Goal: Communication & Community: Ask a question

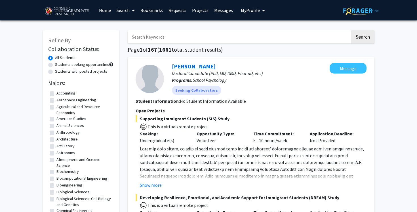
click at [250, 9] on span "My Profile" at bounding box center [250, 10] width 19 height 6
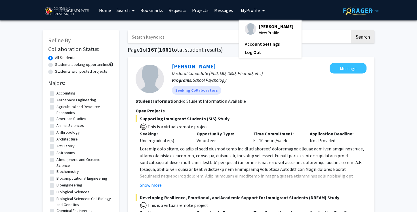
click at [254, 30] on div "[PERSON_NAME] View Profile" at bounding box center [269, 29] width 49 height 12
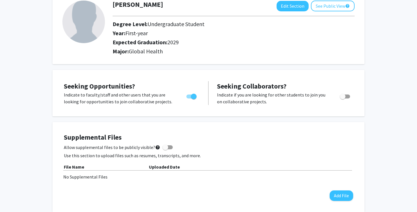
scroll to position [70, 0]
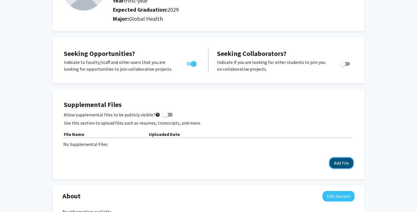
click at [331, 163] on button "Add File" at bounding box center [342, 163] width 24 height 11
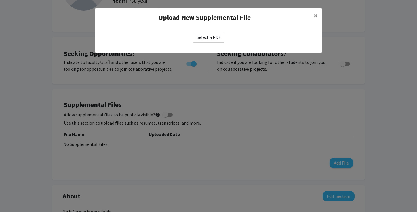
click at [212, 36] on label "Select a PDF" at bounding box center [209, 37] width 32 height 11
click at [0, 0] on input "Select a PDF" at bounding box center [0, 0] width 0 height 0
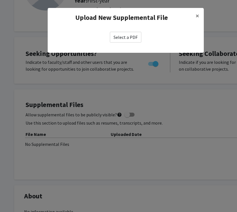
click at [132, 37] on label "Select a PDF" at bounding box center [126, 37] width 32 height 11
click at [0, 0] on input "Select a PDF" at bounding box center [0, 0] width 0 height 0
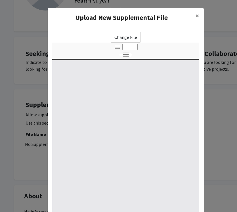
select select "custom"
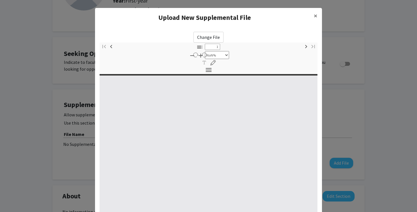
type input "0"
select select "custom"
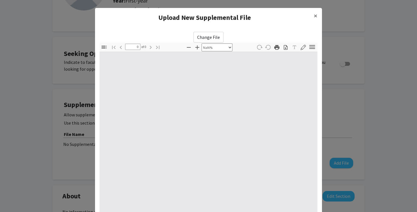
type input "1"
select select "auto"
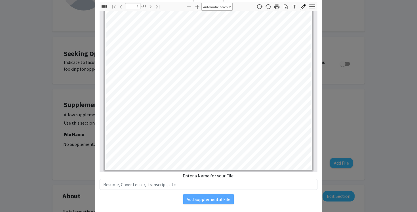
scroll to position [57, 0]
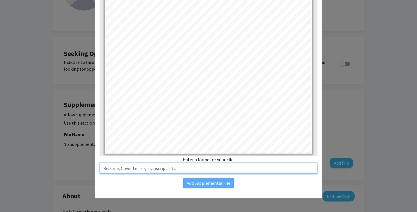
click at [213, 169] on input "text" at bounding box center [209, 168] width 218 height 11
type input "Resume"
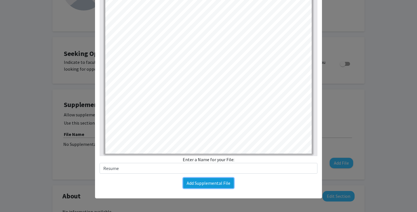
click at [224, 186] on button "Add Supplemental File" at bounding box center [208, 183] width 51 height 10
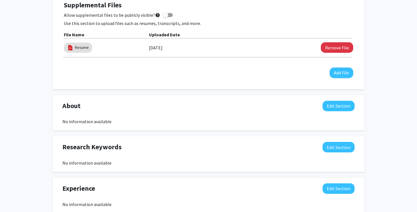
scroll to position [189, 0]
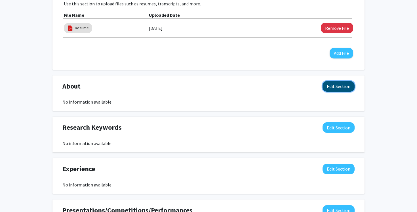
click at [333, 87] on button "Edit Section" at bounding box center [339, 86] width 32 height 11
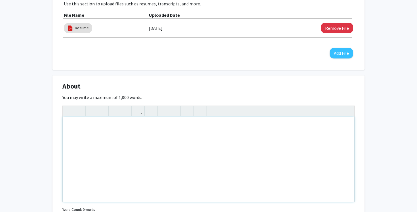
click at [253, 152] on div "Note to users with screen readers: Please deactivate our accessibility plugin f…" at bounding box center [209, 159] width 292 height 85
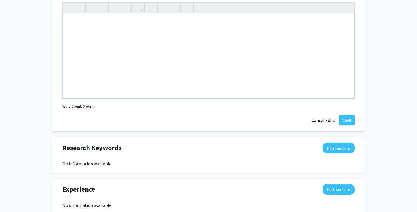
scroll to position [313, 0]
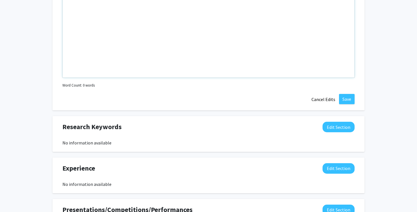
click at [182, 51] on div "Note to users with screen readers: Please deactivate our accessibility plugin f…" at bounding box center [209, 34] width 292 height 85
paste div "Note to users with screen readers: Please deactivate our accessibility plugin f…"
type textarea "<p>Undergraduate student pursuing a Bachelor of Science in Global Health. Passi…"
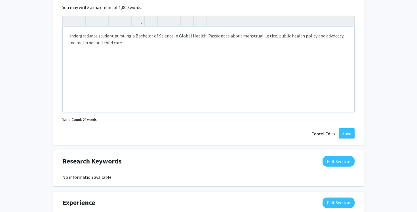
scroll to position [264, 0]
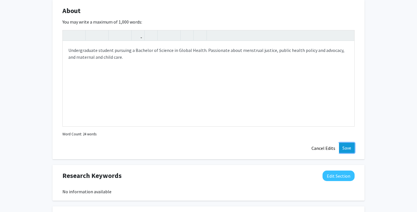
click at [348, 147] on button "Save" at bounding box center [347, 148] width 16 height 10
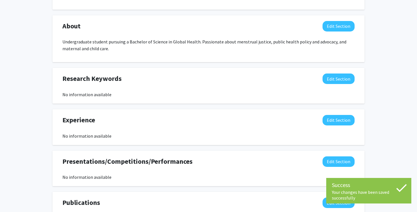
scroll to position [249, 0]
click at [332, 81] on button "Edit Section" at bounding box center [339, 79] width 32 height 11
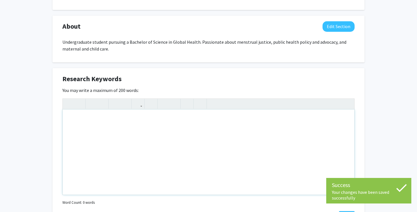
click at [275, 131] on div "Note to users with screen readers: Please deactivate our accessibility plugin f…" at bounding box center [209, 152] width 292 height 85
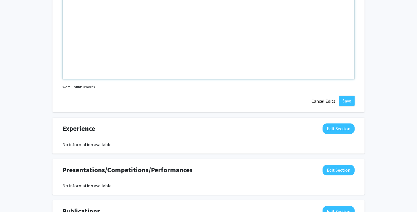
scroll to position [381, 0]
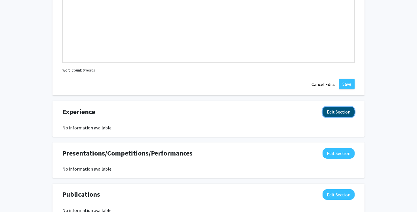
click at [336, 110] on button "Edit Section" at bounding box center [339, 112] width 32 height 11
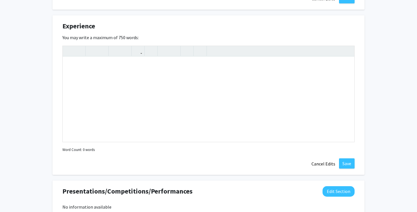
scroll to position [491, 0]
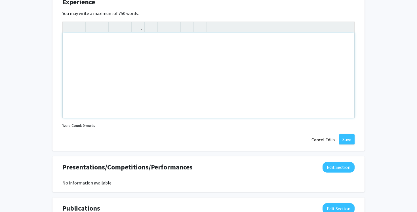
click at [323, 84] on div "Note to users with screen readers: Please deactivate our accessibility plugin f…" at bounding box center [209, 75] width 292 height 85
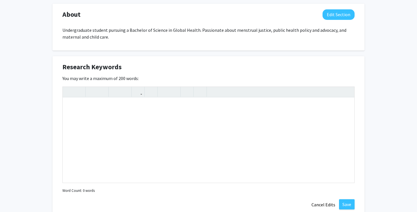
scroll to position [244, 0]
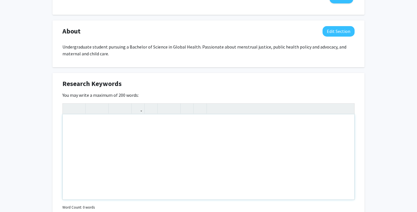
click at [311, 125] on div "Note to users with screen readers: Please deactivate our accessibility plugin f…" at bounding box center [209, 156] width 292 height 85
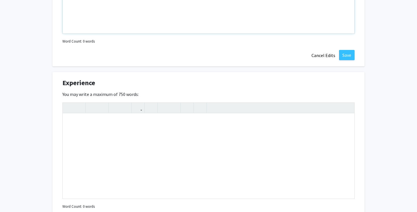
scroll to position [415, 0]
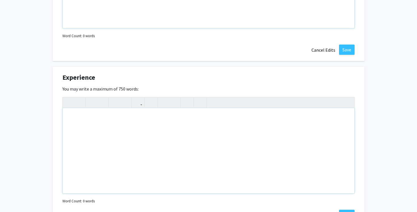
click at [311, 125] on div "Note to users with screen readers: Please deactivate our accessibility plugin f…" at bounding box center [209, 150] width 292 height 85
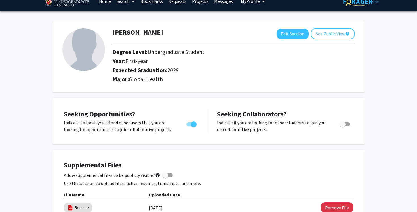
scroll to position [0, 0]
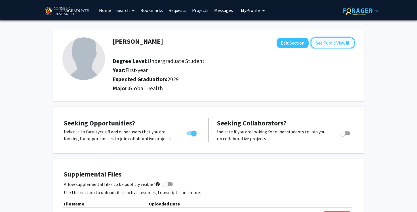
click at [325, 45] on button "See Public View help" at bounding box center [333, 42] width 44 height 11
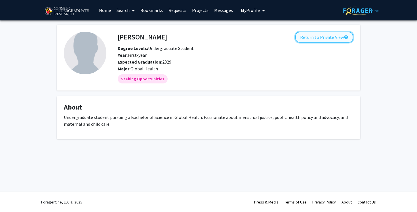
click at [322, 38] on button "Return to Private View help" at bounding box center [325, 37] width 58 height 11
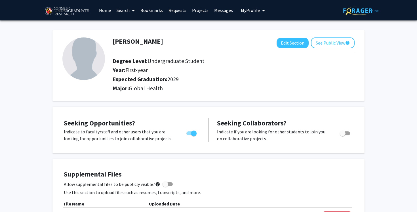
click at [104, 11] on link "Home" at bounding box center [105, 10] width 18 height 20
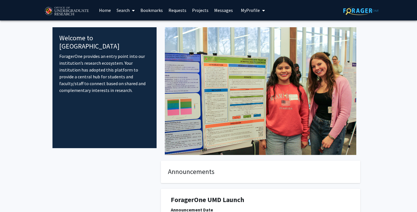
click at [129, 10] on link "Search" at bounding box center [126, 10] width 24 height 20
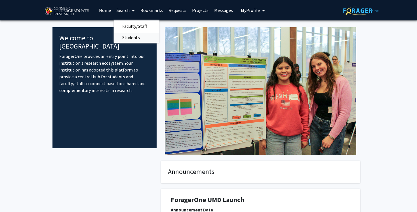
click at [134, 36] on span "Students" at bounding box center [131, 37] width 35 height 11
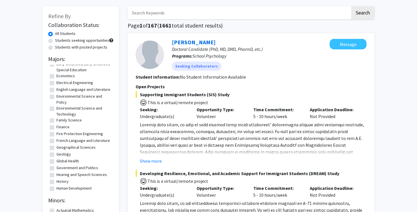
scroll to position [178, 0]
click at [57, 163] on label "Global Health" at bounding box center [68, 160] width 22 height 6
click at [57, 161] on input "Global Health" at bounding box center [59, 159] width 4 height 4
checkbox input "true"
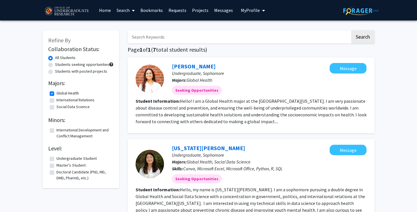
click at [131, 10] on span at bounding box center [132, 11] width 5 height 20
click at [133, 21] on span "Faculty/Staff" at bounding box center [135, 25] width 42 height 11
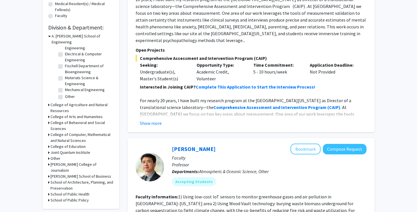
scroll to position [161, 0]
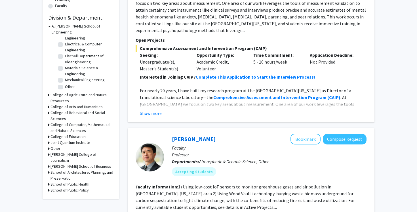
click at [65, 181] on h3 "School of Public Health" at bounding box center [70, 184] width 39 height 6
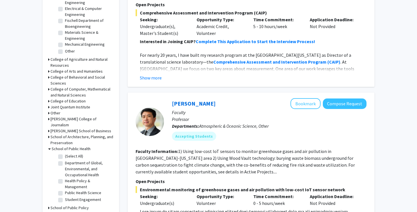
scroll to position [202, 0]
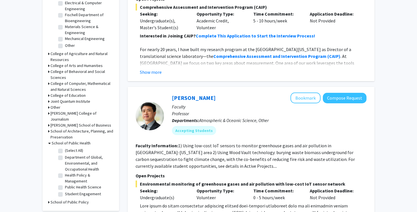
click at [65, 154] on label "Department of Global, Environmental, and Occupational Health" at bounding box center [88, 163] width 47 height 18
click at [65, 154] on input "Department of Global, Environmental, and Occupational Health" at bounding box center [67, 156] width 4 height 4
checkbox input "true"
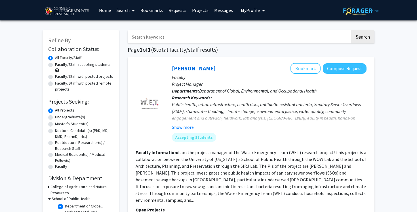
click at [55, 117] on label "Undergraduate(s)" at bounding box center [70, 117] width 30 height 6
click at [55, 117] on input "Undergraduate(s)" at bounding box center [57, 116] width 4 height 4
radio input "true"
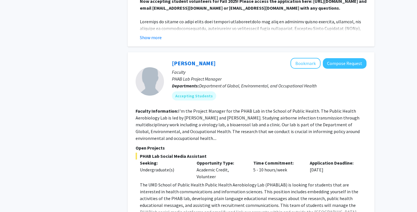
scroll to position [246, 0]
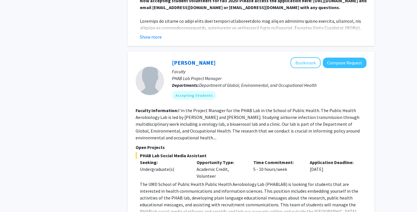
click at [210, 138] on fg-read-more "I'm the Project Manager for the PHAB Lab in the School of Public Health. The Pu…" at bounding box center [248, 124] width 224 height 33
click at [250, 104] on div "[PERSON_NAME] Bookmark Compose Request Faculty PHAB Lab Project Manager Departm…" at bounding box center [265, 80] width 203 height 47
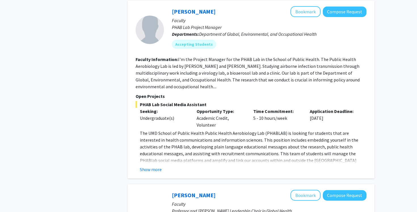
scroll to position [316, 0]
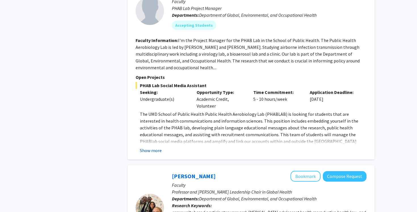
click at [159, 148] on button "Show more" at bounding box center [151, 150] width 22 height 7
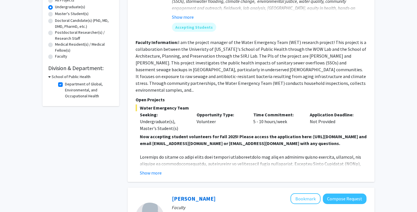
scroll to position [114, 0]
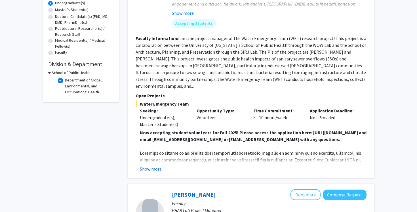
click at [160, 168] on button "Show more" at bounding box center [151, 169] width 22 height 7
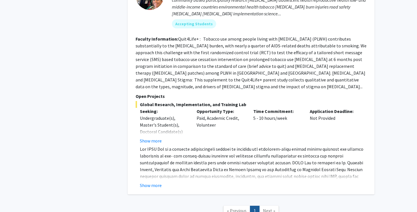
scroll to position [706, 0]
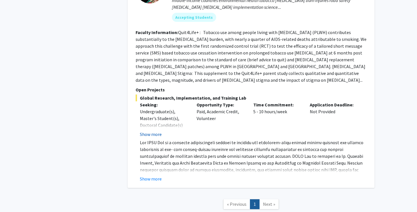
click at [159, 131] on button "Show more" at bounding box center [151, 134] width 22 height 7
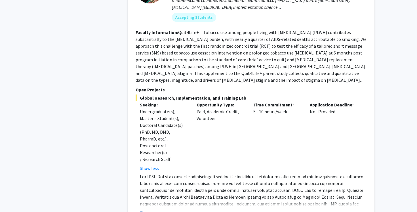
click at [151, 210] on button "Show more" at bounding box center [151, 213] width 22 height 7
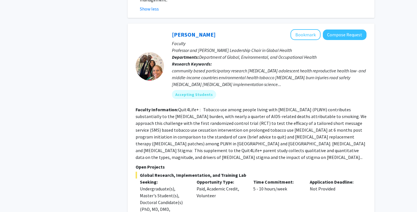
scroll to position [617, 0]
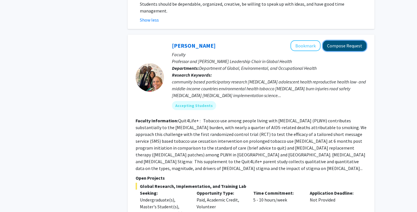
click at [329, 41] on button "Compose Request" at bounding box center [345, 46] width 44 height 11
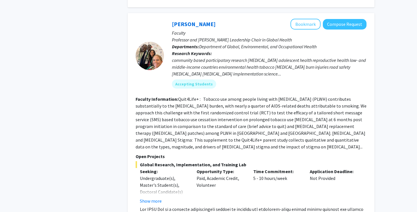
scroll to position [463, 0]
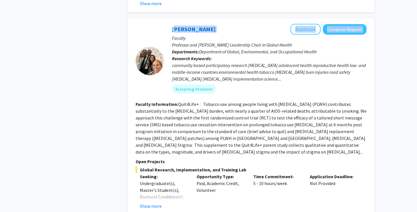
drag, startPoint x: 215, startPoint y: 29, endPoint x: 166, endPoint y: 27, distance: 49.1
click at [166, 27] on div "[PERSON_NAME] Bookmark Compose Request Faculty Professor and [PERSON_NAME] Lead…" at bounding box center [265, 61] width 203 height 74
copy div "[PERSON_NAME] Bookmark Compose Request"
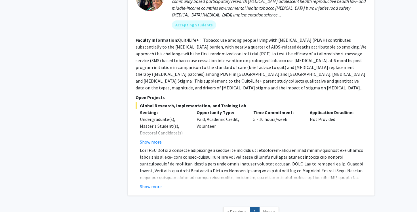
scroll to position [539, 0]
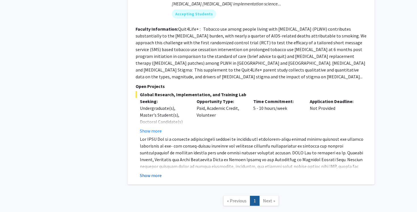
click at [161, 172] on button "Show more" at bounding box center [151, 175] width 22 height 7
